Goal: Transaction & Acquisition: Purchase product/service

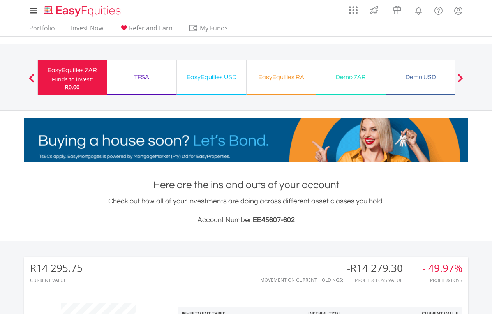
scroll to position [75, 148]
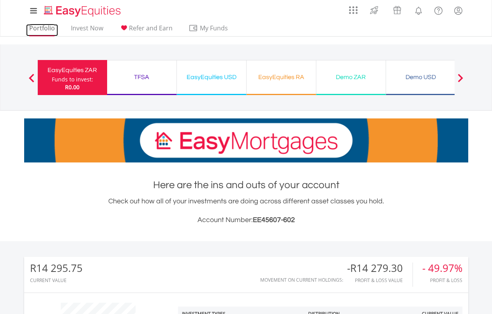
click at [50, 30] on link "Portfolio" at bounding box center [42, 30] width 32 height 12
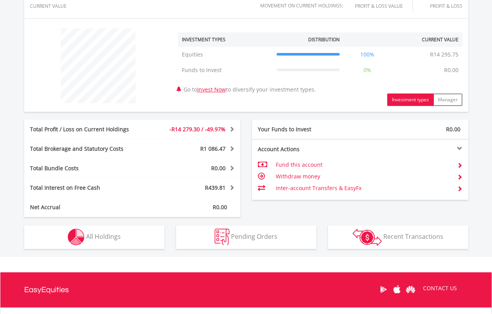
scroll to position [345, 0]
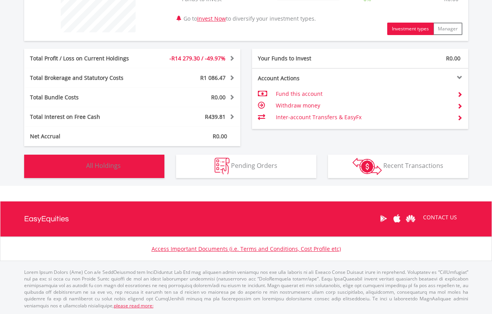
click at [81, 171] on img "button" at bounding box center [76, 166] width 17 height 17
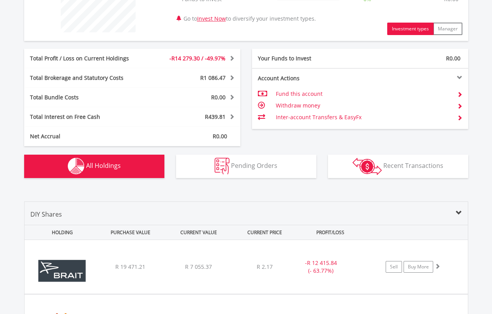
scroll to position [546, 0]
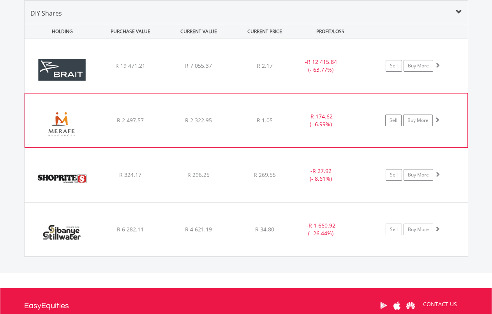
click at [217, 93] on div "﻿ Merafe Resources Limited R 2 497.57 R 2 322.95 R 1.05 - R 174.62 (- 6.99%) Se…" at bounding box center [246, 66] width 443 height 54
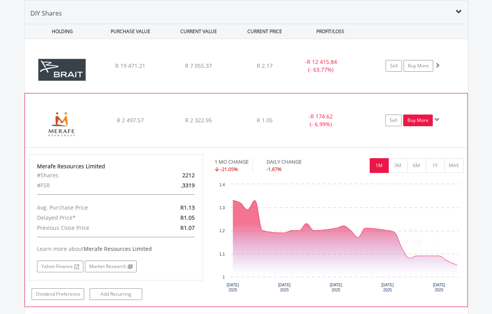
click at [419, 121] on link "Buy More" at bounding box center [418, 120] width 30 height 12
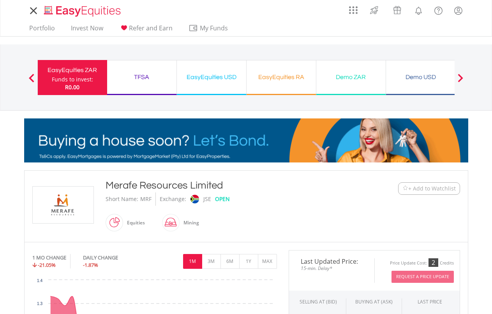
click at [18, 31] on nav "My Investments Invest Now New Listings Sell My Recurring Investments Pending Or…" at bounding box center [246, 18] width 492 height 37
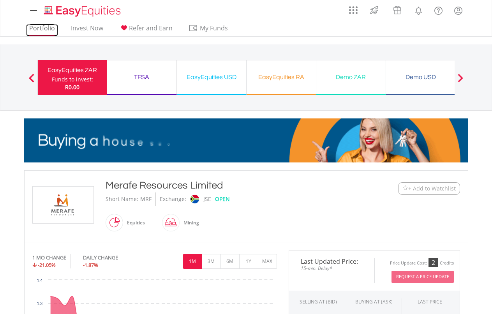
click at [34, 31] on link "Portfolio" at bounding box center [42, 30] width 32 height 12
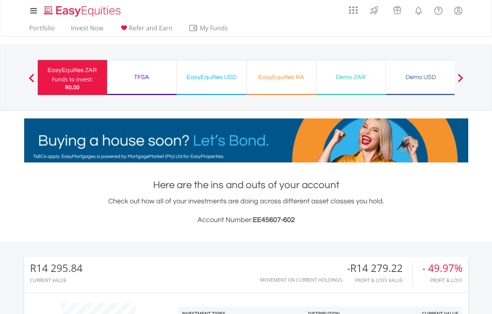
scroll to position [345, 0]
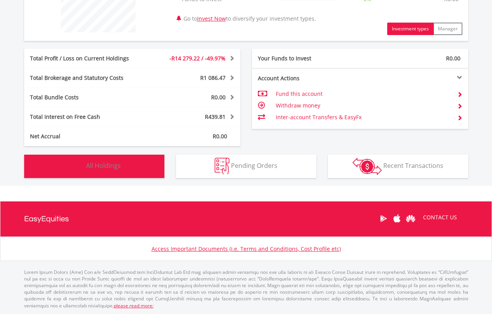
click at [142, 172] on button "Holdings All Holdings" at bounding box center [94, 165] width 140 height 23
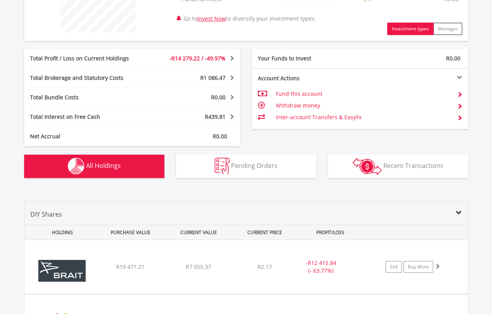
scroll to position [546, 0]
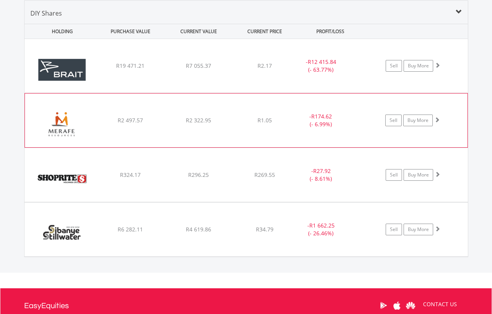
click at [301, 74] on div "- R174.62 (- 6.99%)" at bounding box center [320, 66] width 59 height 16
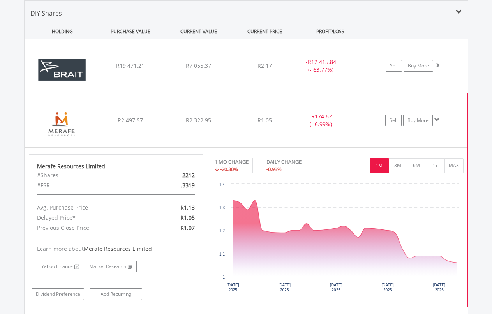
click at [267, 93] on div "﻿ Merafe Resources Limited R2 497.57 R2 322.95 R1.05 - R174.62 (- 6.99%) Sell B…" at bounding box center [246, 66] width 443 height 54
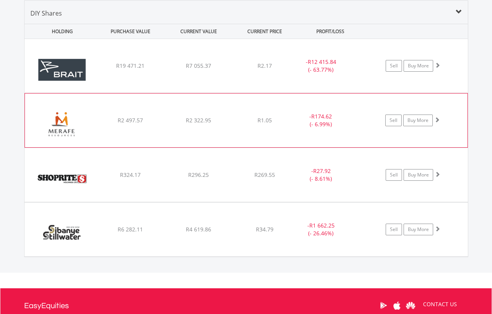
click at [267, 93] on div "﻿ Merafe Resources Limited R2 497.57 R2 322.95 R1.05 - R174.62 (- 6.99%) Sell B…" at bounding box center [246, 66] width 443 height 54
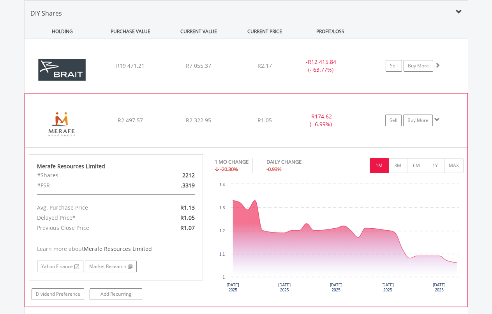
click at [267, 93] on div "﻿ Merafe Resources Limited R2 497.57 R2 322.95 R1.05 - R174.62 (- 6.99%) Sell B…" at bounding box center [246, 66] width 443 height 54
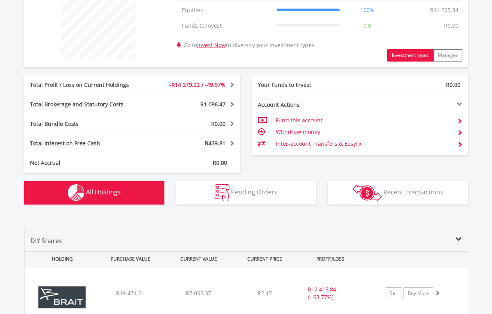
scroll to position [341, 0]
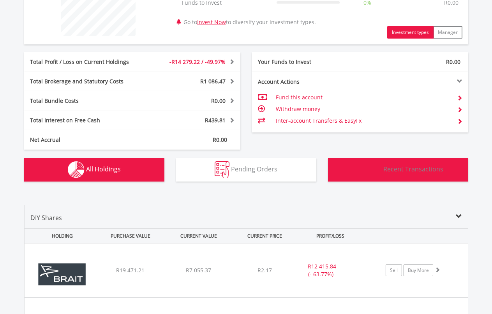
click at [395, 175] on button "Transactions Recent Transactions" at bounding box center [398, 169] width 140 height 23
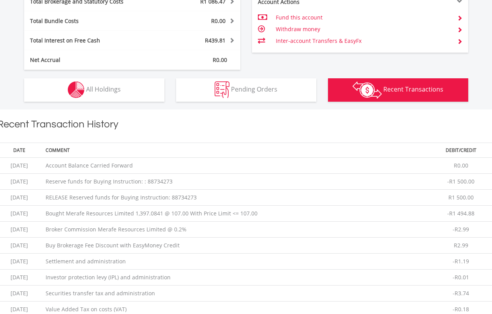
scroll to position [421, 0]
